Goal: Transaction & Acquisition: Purchase product/service

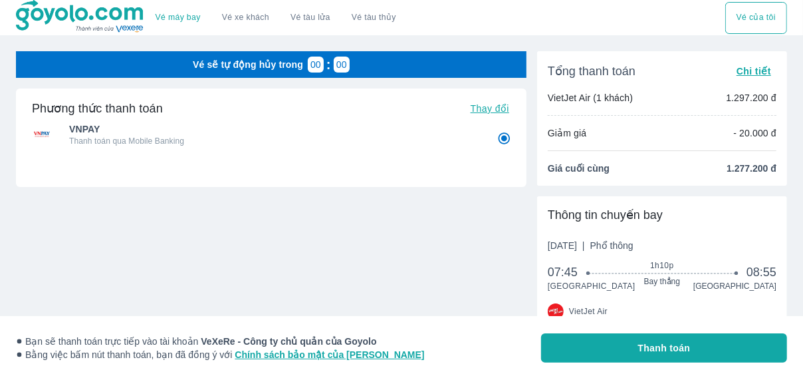
radio input "false"
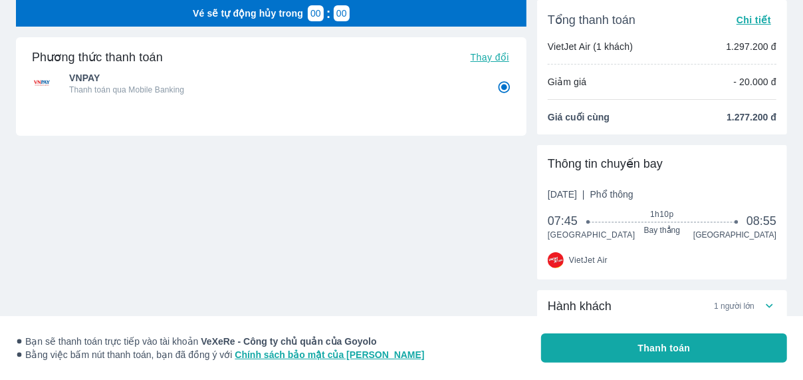
scroll to position [52, 0]
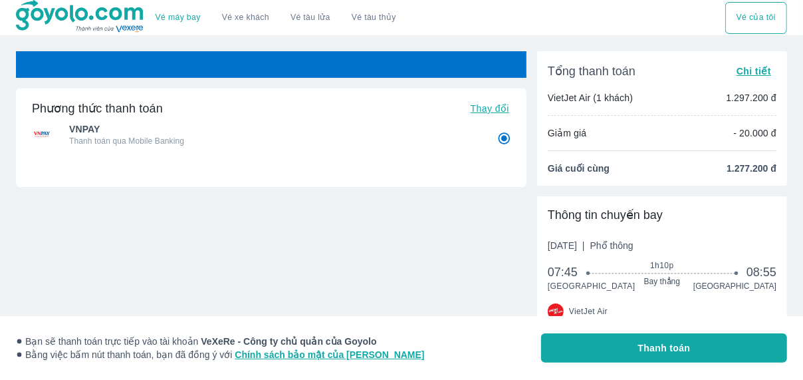
radio input "false"
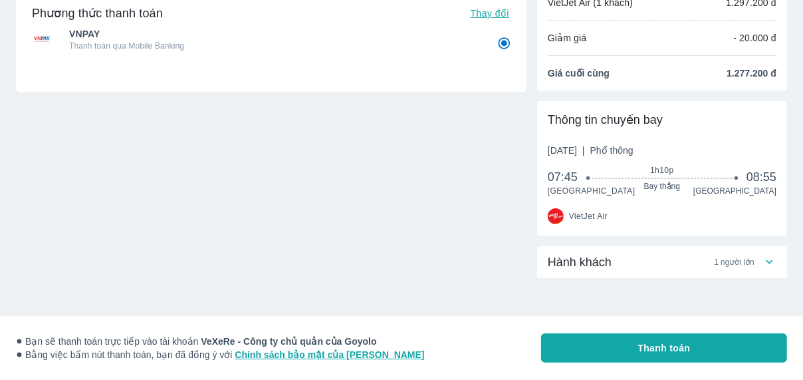
scroll to position [100, 0]
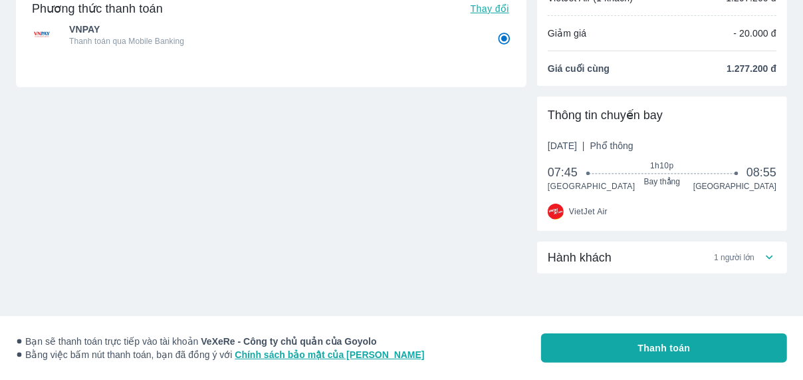
click at [775, 248] on div "Hành khách 1 người lớn" at bounding box center [662, 257] width 250 height 32
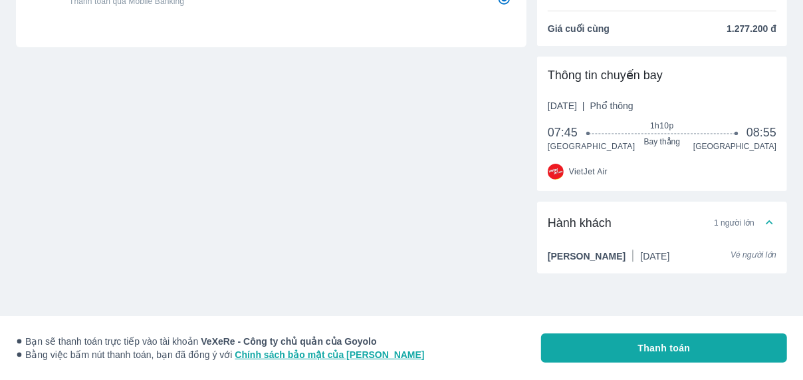
scroll to position [0, 0]
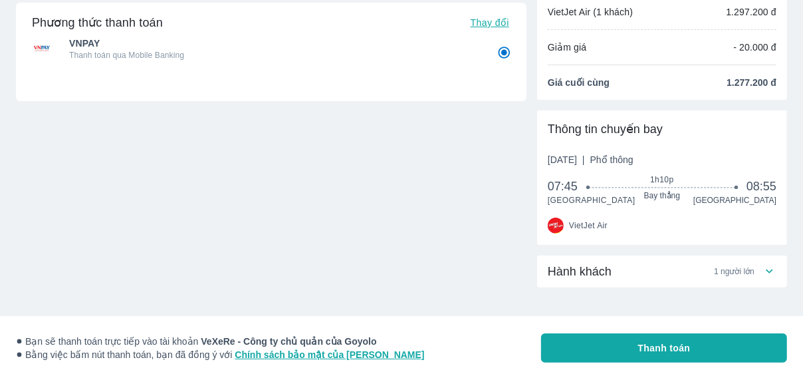
scroll to position [100, 0]
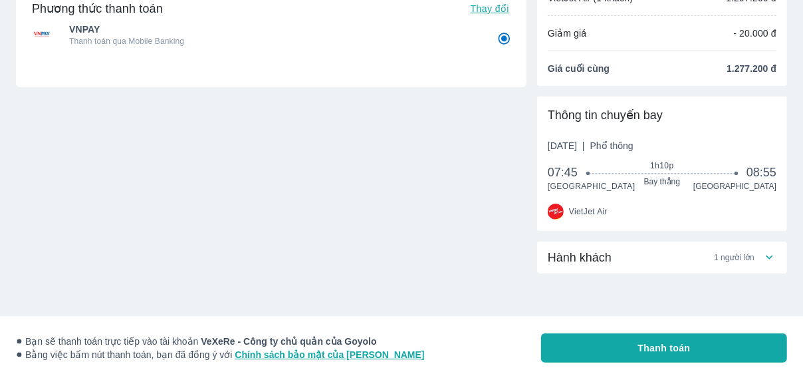
click at [618, 348] on button "Thanh toán" at bounding box center [664, 347] width 246 height 29
radio input "false"
